Goal: Information Seeking & Learning: Learn about a topic

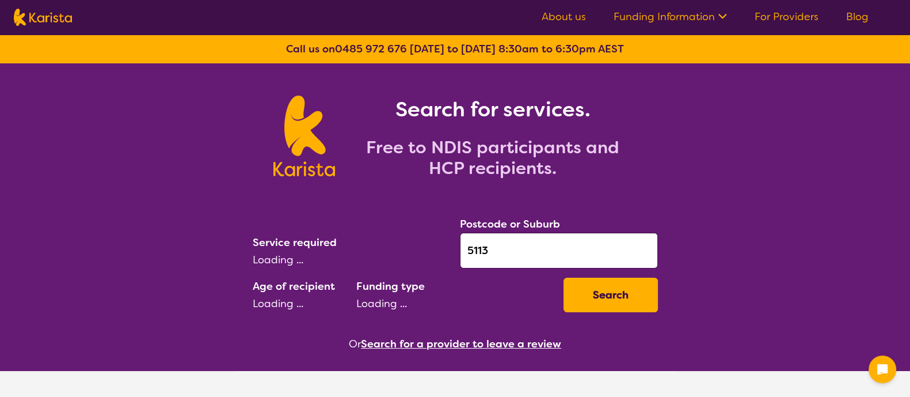
select select "[MEDICAL_DATA]"
select select "AD"
select select "NDIS"
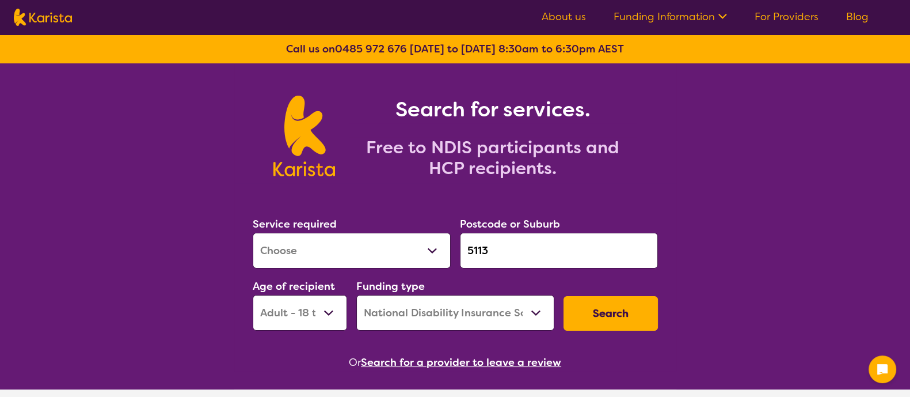
click at [495, 246] on input "5113" at bounding box center [559, 251] width 198 height 36
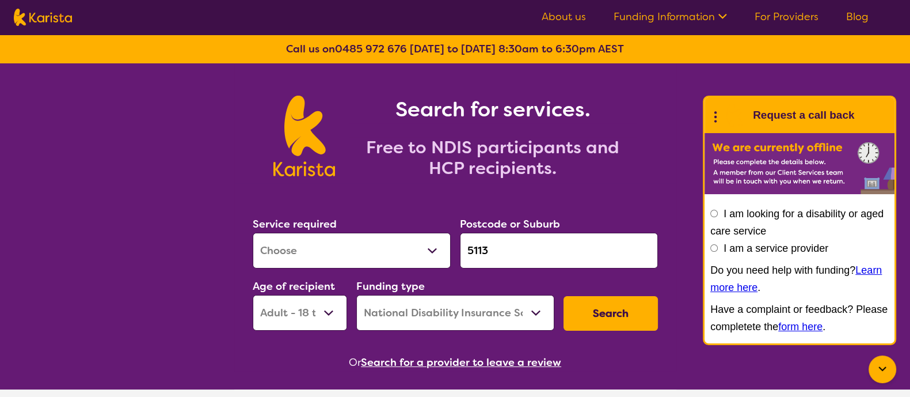
click at [495, 246] on input "5113" at bounding box center [559, 251] width 198 height 36
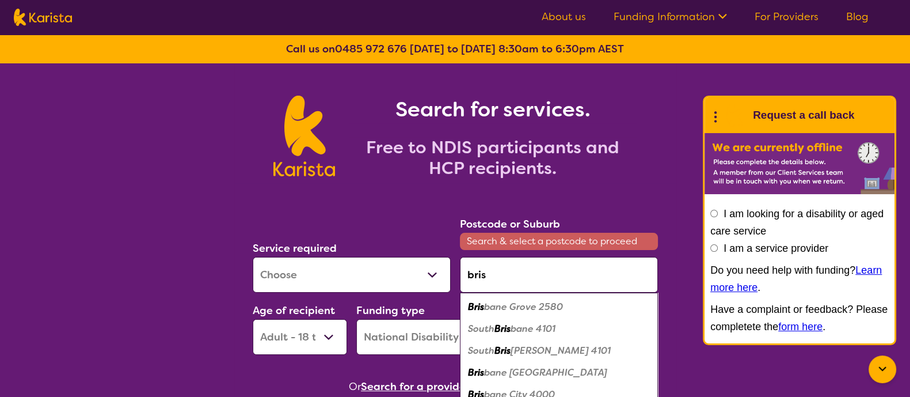
click at [498, 325] on em "Bris" at bounding box center [502, 328] width 16 height 12
type input "4101"
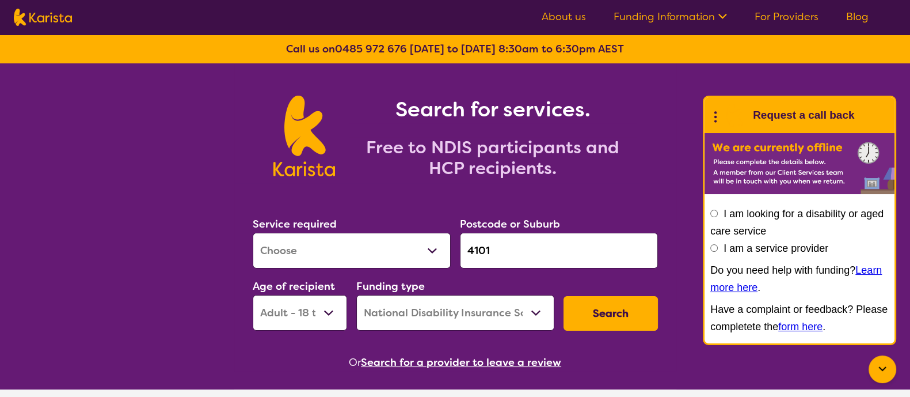
click at [567, 314] on button "Search" at bounding box center [610, 313] width 94 height 35
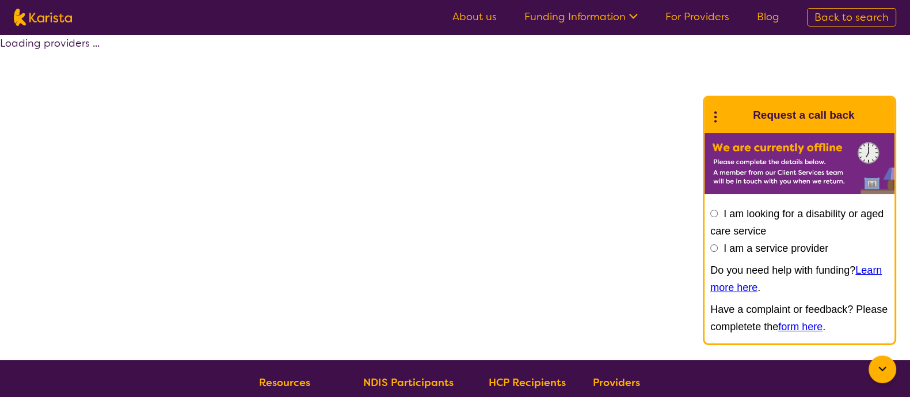
select select "by_score"
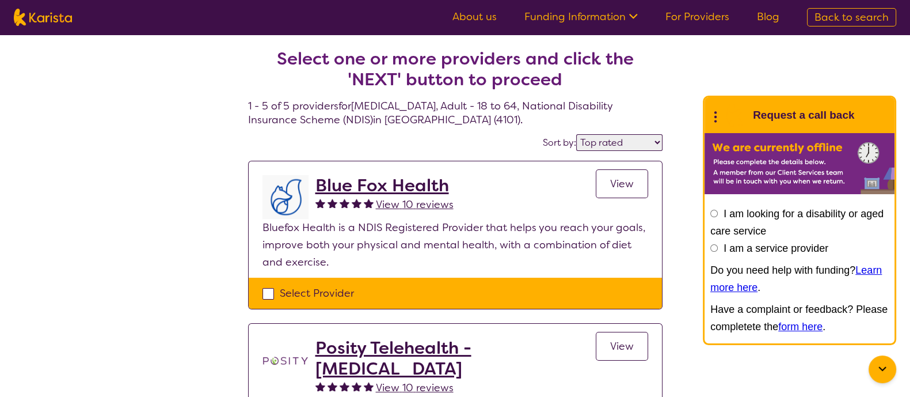
select select "[MEDICAL_DATA]"
select select "AD"
select select "NDIS"
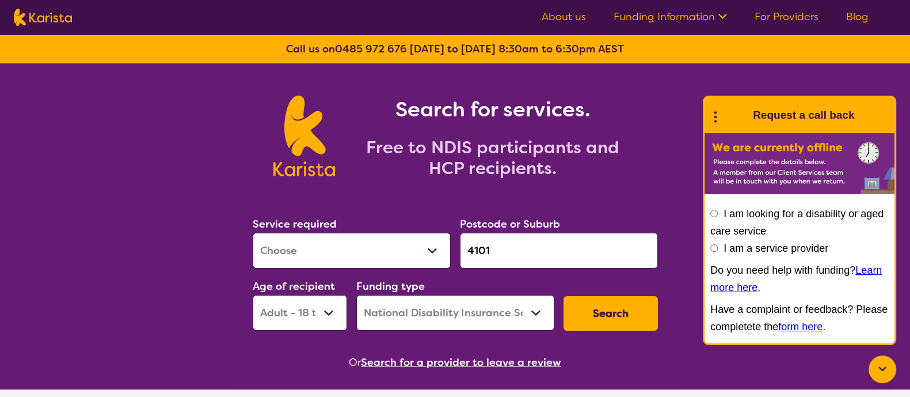
click at [399, 242] on select "Allied Health Assistant Assessment ([MEDICAL_DATA] or [MEDICAL_DATA]) Behaviour…" at bounding box center [352, 251] width 198 height 36
select select "Speech therapy"
click at [253, 233] on select "Allied Health Assistant Assessment ([MEDICAL_DATA] or [MEDICAL_DATA]) Behaviour…" at bounding box center [352, 251] width 198 height 36
click at [635, 323] on button "Search" at bounding box center [610, 313] width 94 height 35
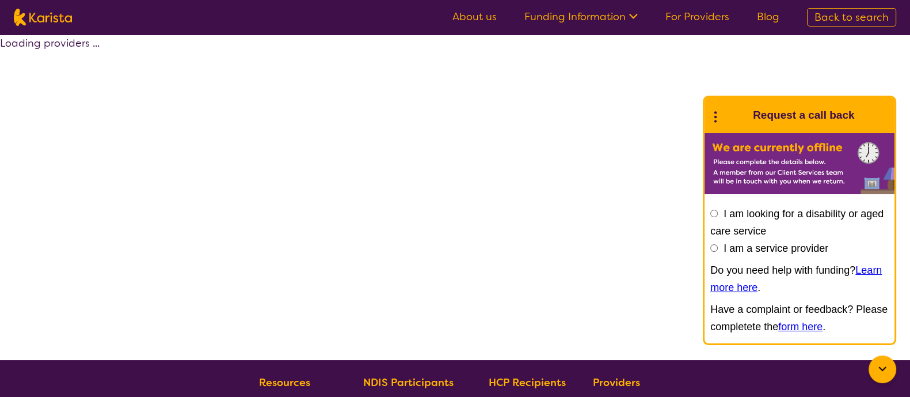
select select "by_score"
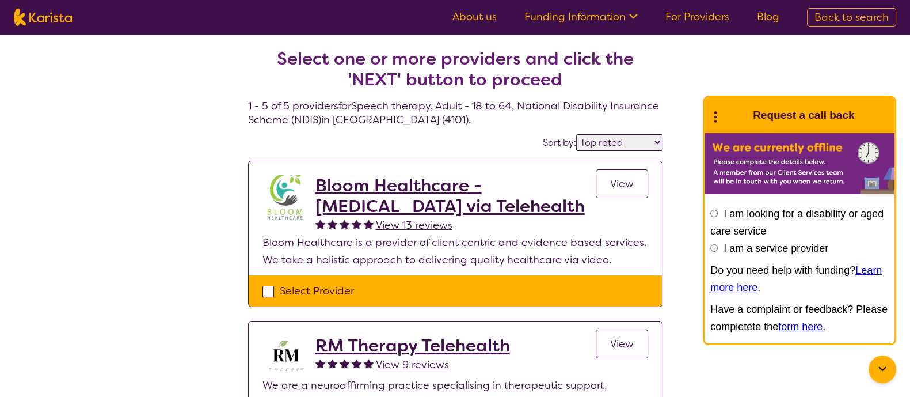
select select "Speech therapy"
select select "AD"
select select "NDIS"
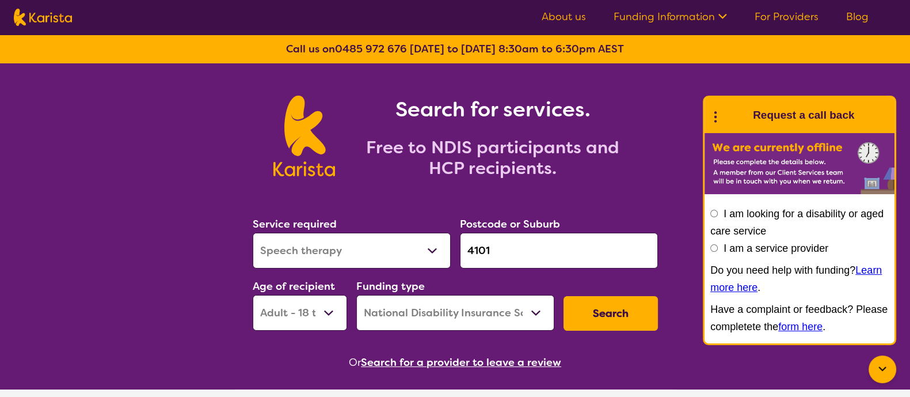
click at [344, 256] on select "Allied Health Assistant Assessment ([MEDICAL_DATA] or [MEDICAL_DATA]) Behaviour…" at bounding box center [352, 251] width 198 height 36
select select "Psychology"
click at [253, 233] on select "Allied Health Assistant Assessment ([MEDICAL_DATA] or [MEDICAL_DATA]) Behaviour…" at bounding box center [352, 251] width 198 height 36
click at [612, 315] on button "Search" at bounding box center [610, 313] width 94 height 35
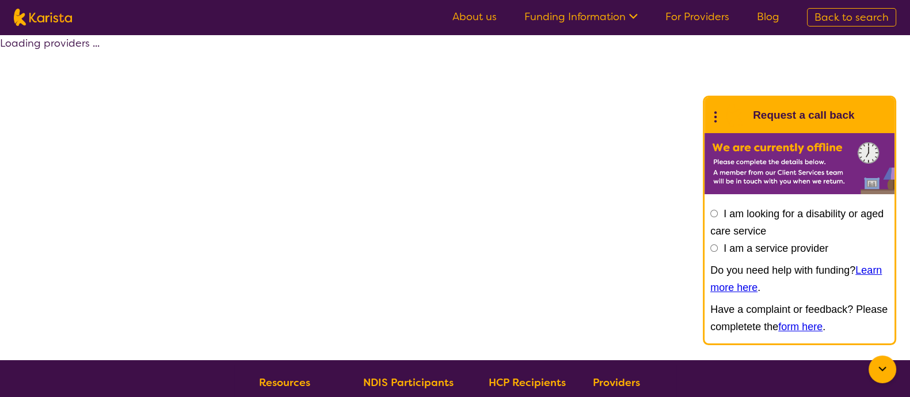
select select "by_score"
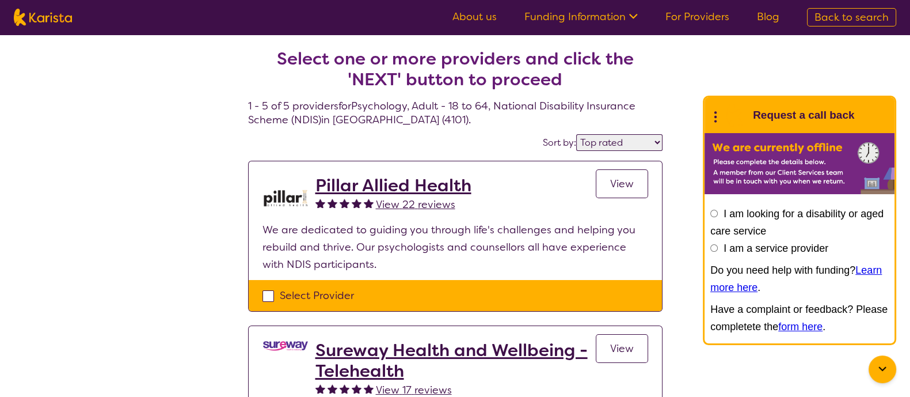
click at [884, 364] on icon at bounding box center [882, 369] width 14 height 14
